Goal: Check status: Check status

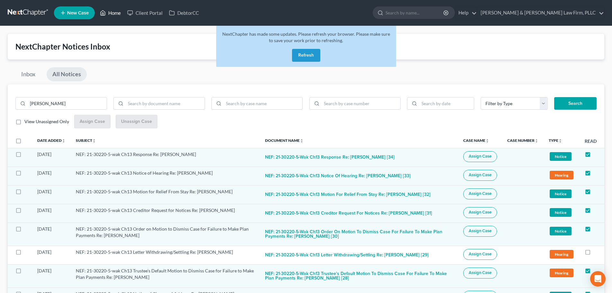
click at [112, 13] on link "Home" at bounding box center [110, 13] width 27 height 12
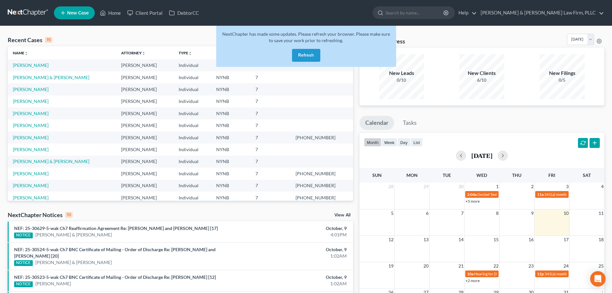
click at [300, 55] on button "Refresh" at bounding box center [306, 55] width 28 height 13
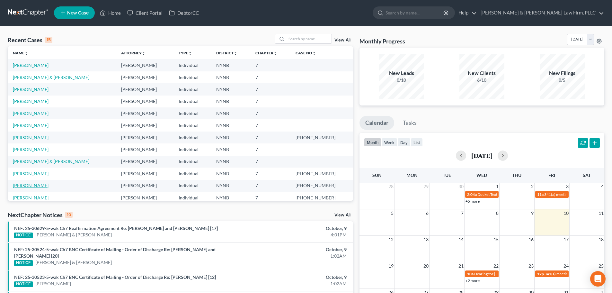
click at [26, 185] on link "[PERSON_NAME]" at bounding box center [31, 185] width 36 height 5
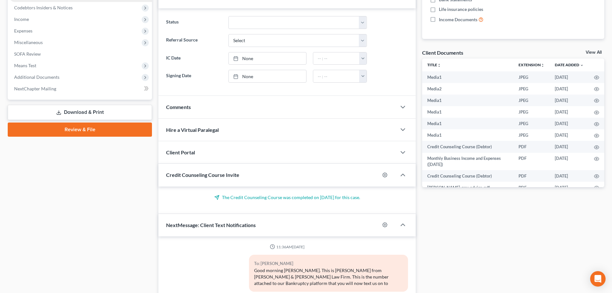
scroll to position [2741, 0]
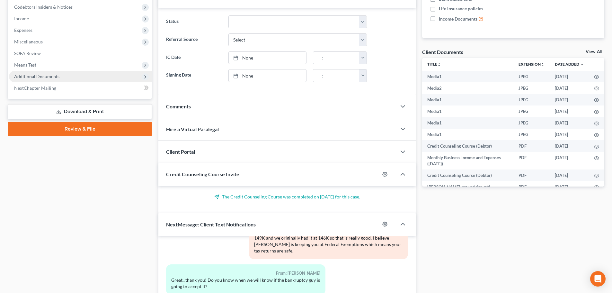
click at [46, 77] on span "Additional Documents" at bounding box center [36, 76] width 45 height 5
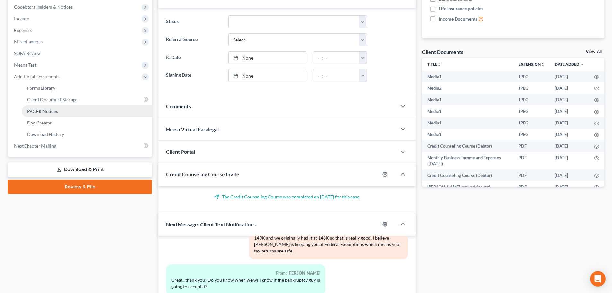
click at [49, 113] on span "PACER Notices" at bounding box center [42, 110] width 31 height 5
